Goal: Information Seeking & Learning: Learn about a topic

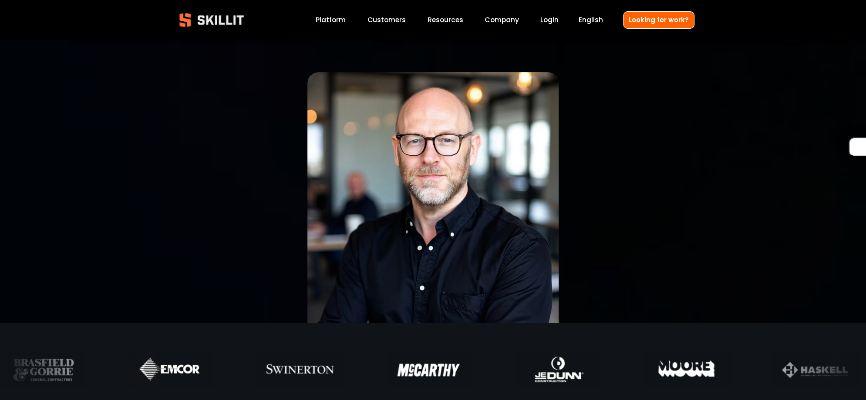
click at [592, 141] on div at bounding box center [433, 198] width 522 height 252
click at [211, 20] on img at bounding box center [211, 20] width 79 height 26
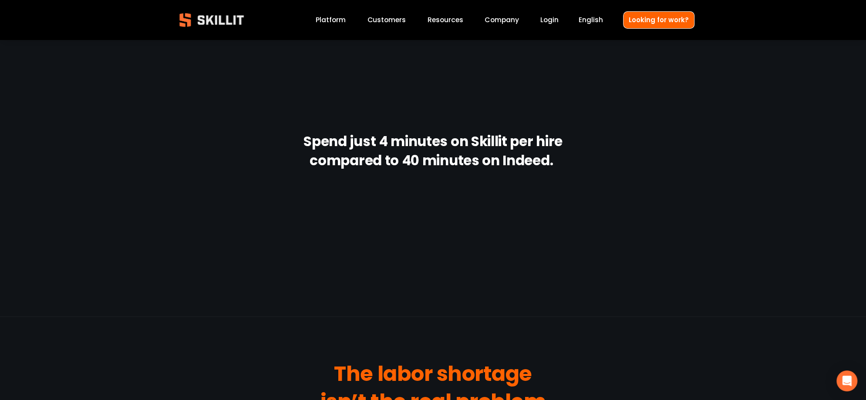
scroll to position [653, 0]
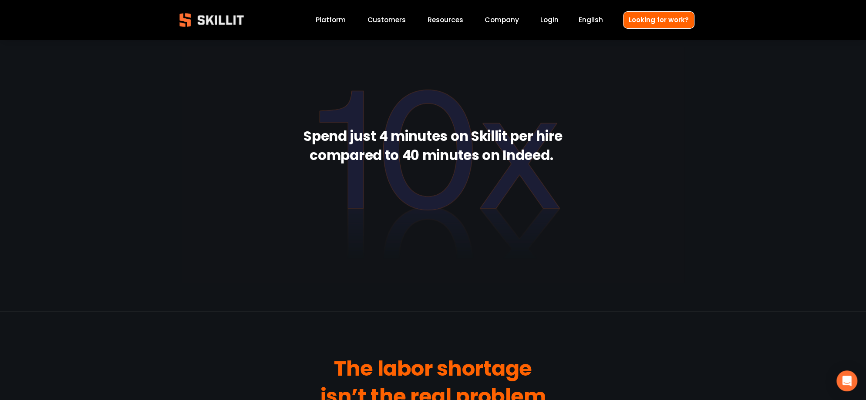
drag, startPoint x: 283, startPoint y: 126, endPoint x: 626, endPoint y: 194, distance: 350.2
click at [626, 194] on div at bounding box center [433, 164] width 503 height 235
drag, startPoint x: 603, startPoint y: 180, endPoint x: 260, endPoint y: 140, distance: 345.0
click at [260, 140] on div at bounding box center [433, 164] width 503 height 235
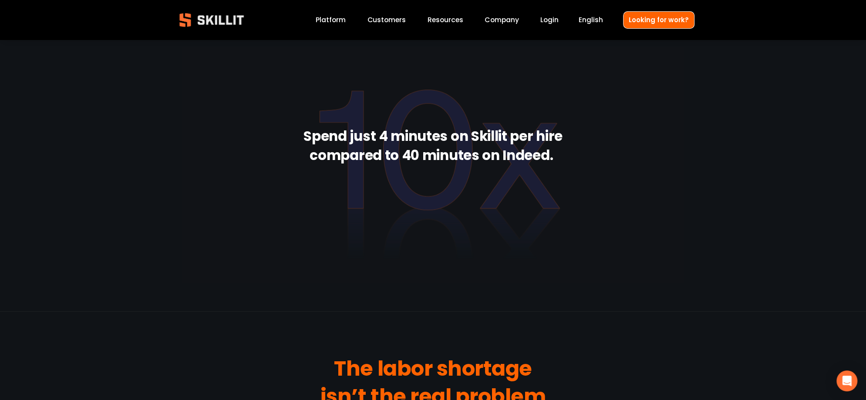
click at [260, 140] on div at bounding box center [433, 164] width 503 height 235
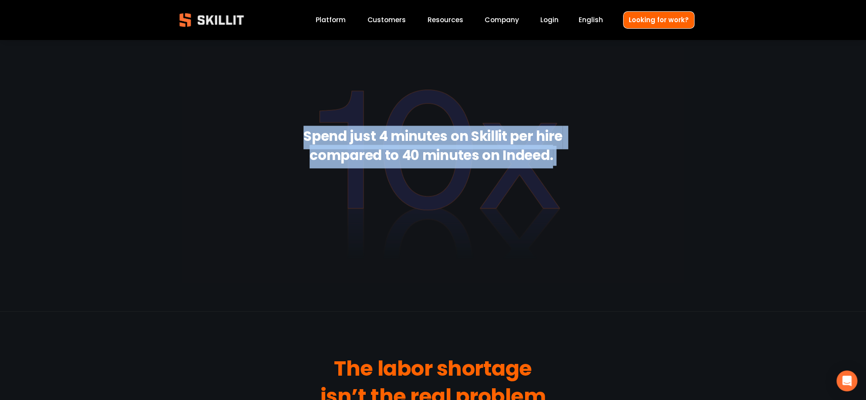
drag, startPoint x: 241, startPoint y: 128, endPoint x: 568, endPoint y: 161, distance: 328.1
click at [568, 161] on div "Spend just 4 minutes on Skillit per hire compared to 40 minutes on Indeed." at bounding box center [433, 164] width 866 height 235
click at [568, 161] on h2 "Spend just 4 minutes on Skillit per hire compared to 40 minutes on Indeed." at bounding box center [433, 147] width 303 height 38
drag, startPoint x: 580, startPoint y: 157, endPoint x: 269, endPoint y: 132, distance: 311.8
click at [269, 132] on div "Spend just 4 minutes on Skillit per hire compared to 40 minutes on Indeed." at bounding box center [433, 164] width 866 height 235
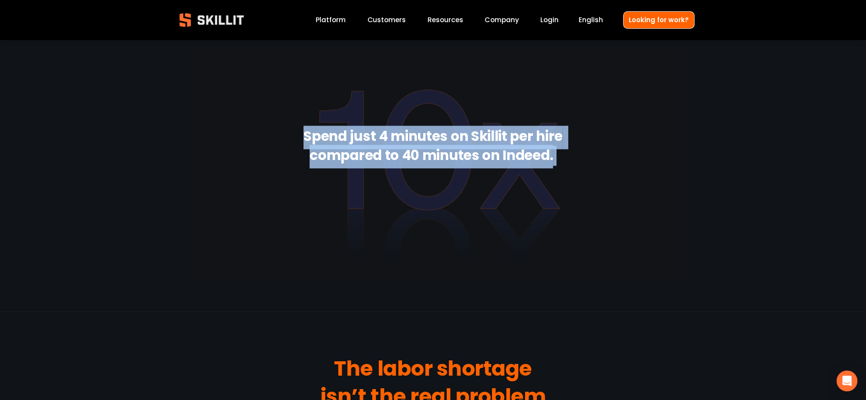
click at [269, 132] on div at bounding box center [433, 164] width 503 height 235
drag, startPoint x: 288, startPoint y: 133, endPoint x: 578, endPoint y: 155, distance: 290.7
click at [578, 155] on h2 "Spend just 4 minutes on Skillit per hire compared to 40 minutes on Indeed." at bounding box center [433, 147] width 303 height 38
drag, startPoint x: 580, startPoint y: 157, endPoint x: 286, endPoint y: 139, distance: 293.9
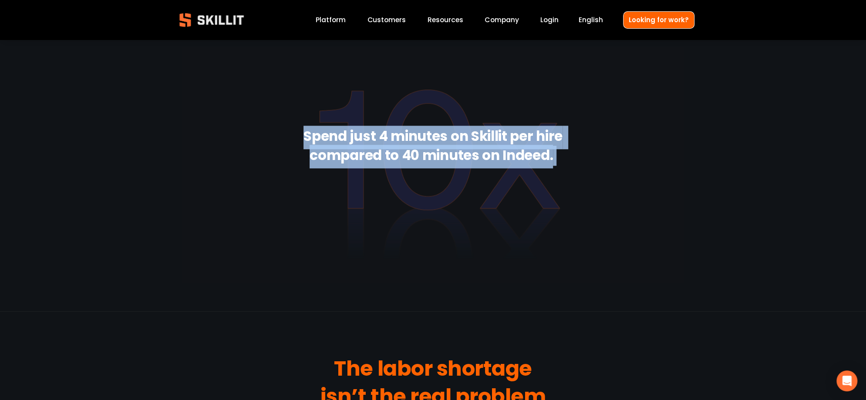
click at [286, 139] on h2 "Spend just 4 minutes on Skillit per hire compared to 40 minutes on Indeed." at bounding box center [433, 147] width 303 height 38
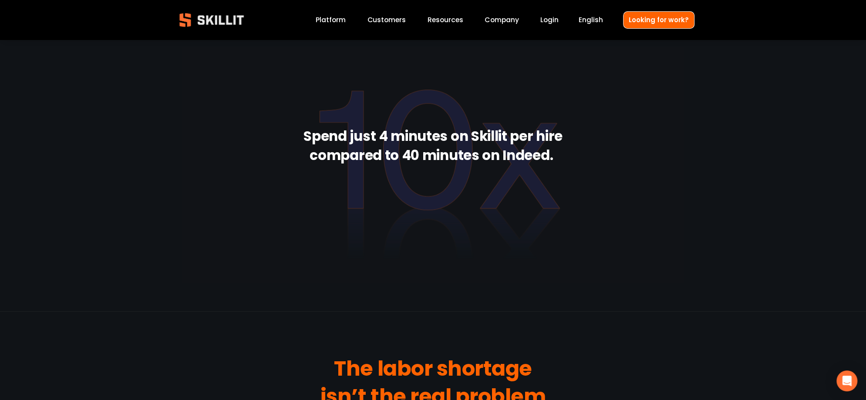
drag, startPoint x: 260, startPoint y: 135, endPoint x: 622, endPoint y: 164, distance: 362.4
click at [622, 164] on div at bounding box center [433, 164] width 503 height 235
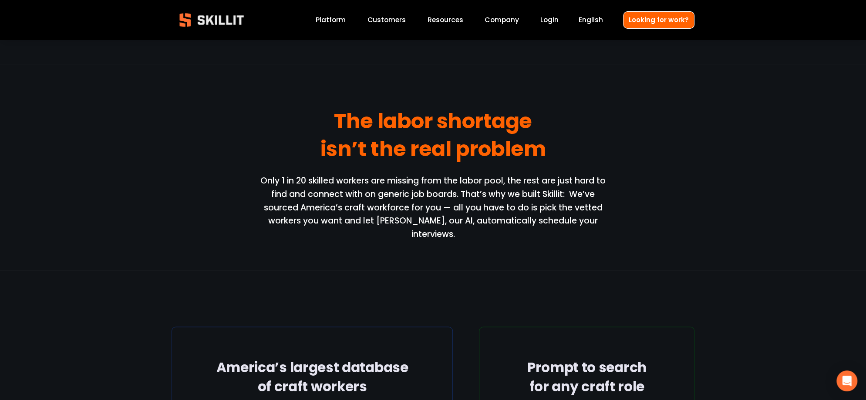
scroll to position [914, 0]
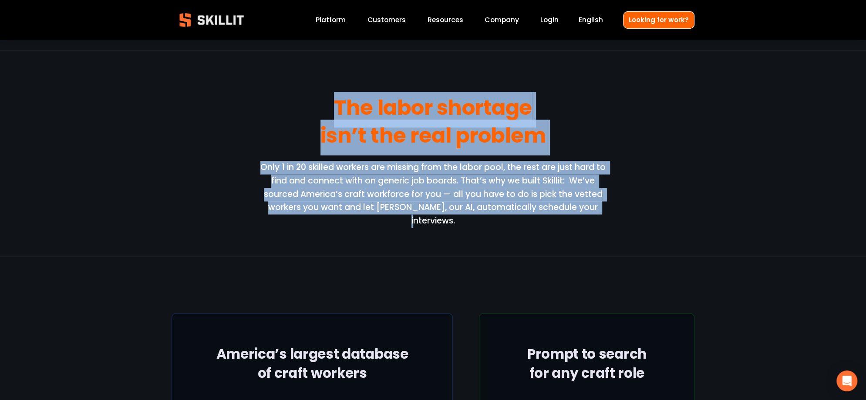
drag, startPoint x: 303, startPoint y: 94, endPoint x: 662, endPoint y: 219, distance: 380.1
click at [662, 219] on div "The labor shortage isn’t the real problem Only 1 in 20 skilled workers are miss…" at bounding box center [433, 153] width 866 height 206
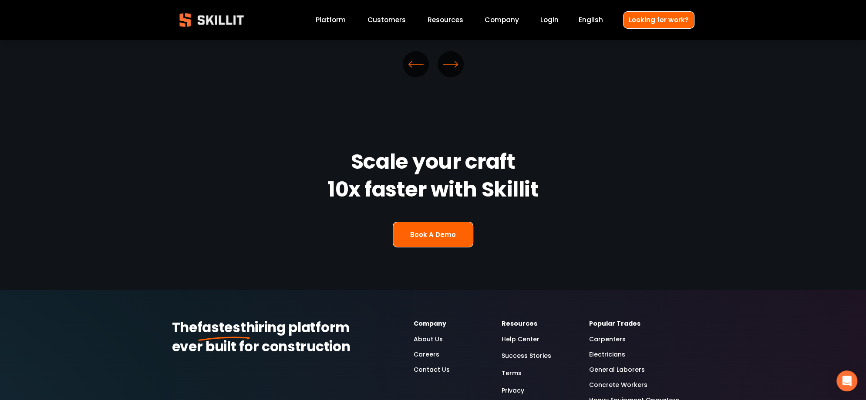
scroll to position [2394, 0]
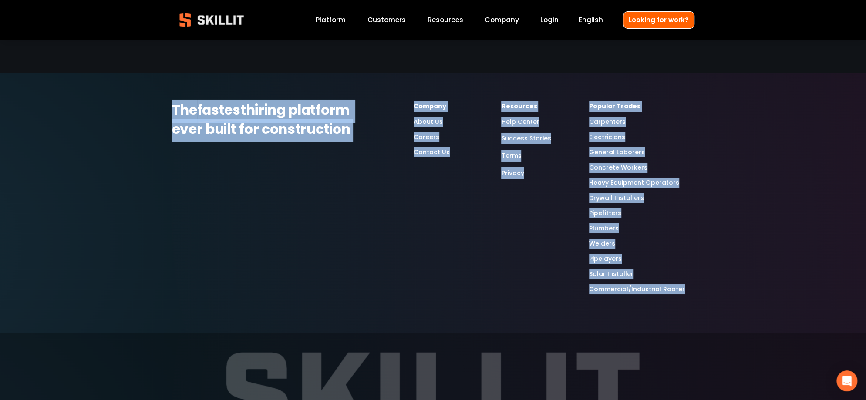
drag, startPoint x: 178, startPoint y: 74, endPoint x: 710, endPoint y: 277, distance: 569.2
click at [705, 277] on div "The fastest hiring platform ever built for construction Company About Us Career…" at bounding box center [433, 203] width 866 height 261
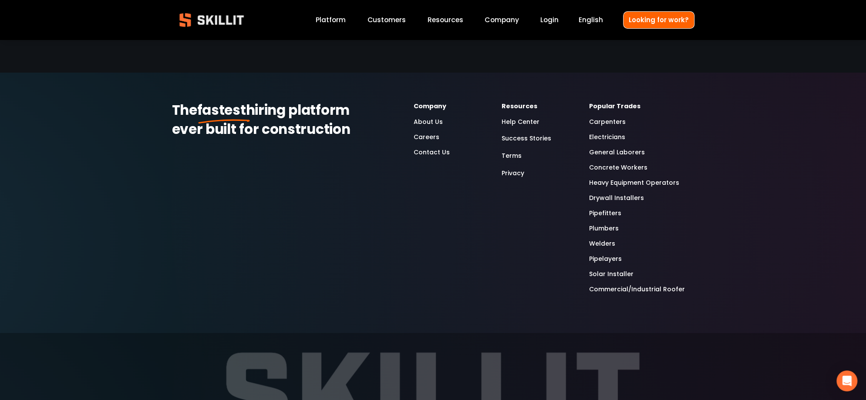
click at [720, 277] on div "The fastest hiring platform ever built for construction Company About Us Career…" at bounding box center [433, 203] width 866 height 261
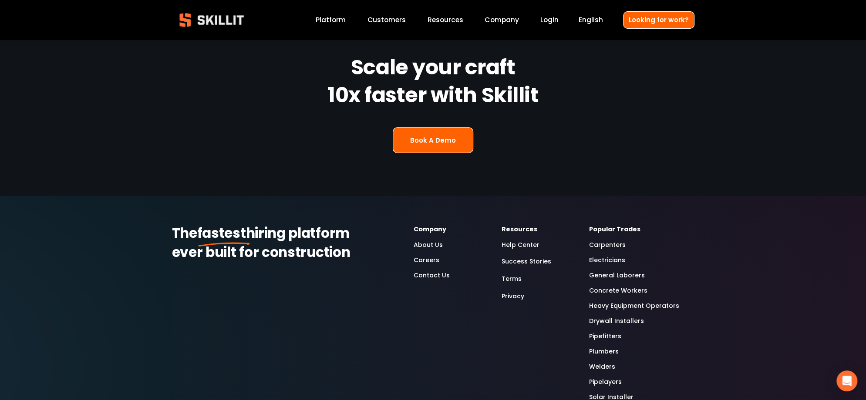
scroll to position [2264, 0]
